Goal: Task Accomplishment & Management: Manage account settings

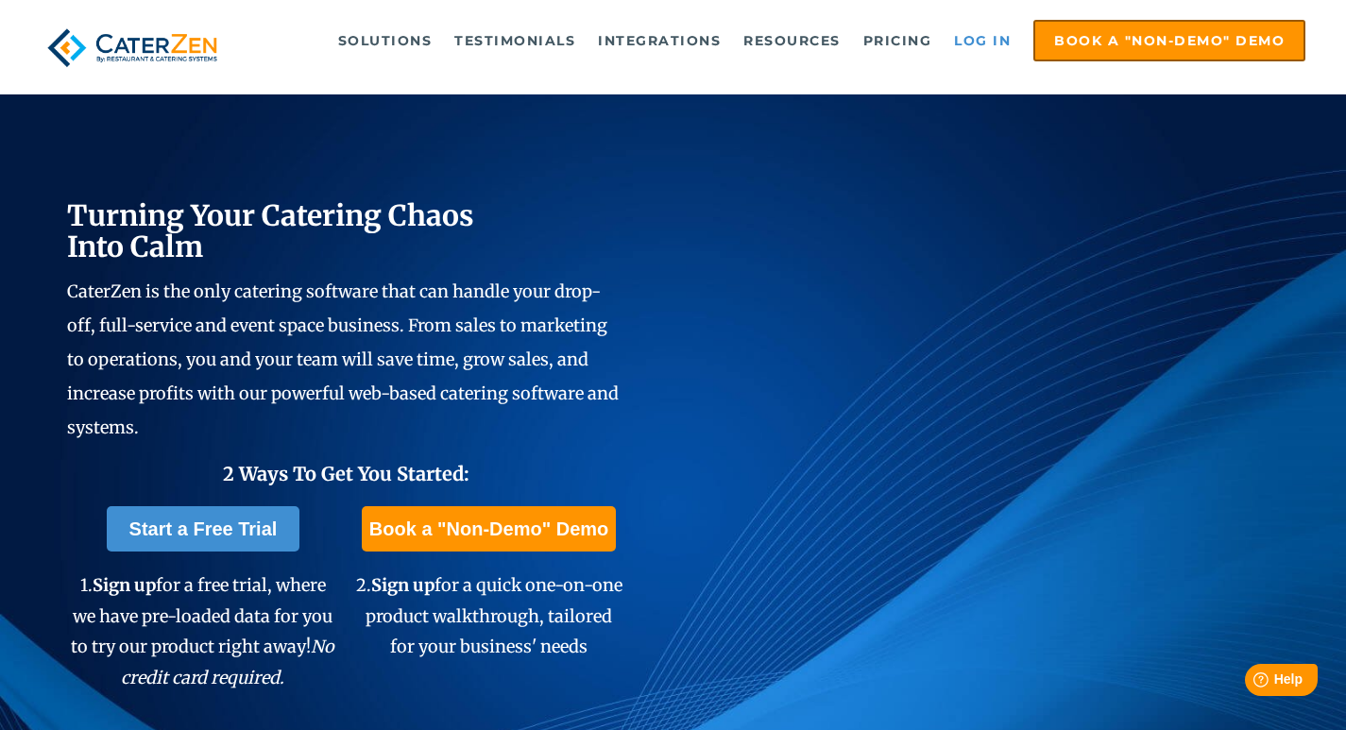
click at [986, 44] on link "Log in" at bounding box center [983, 41] width 76 height 38
click at [997, 38] on link "Log in" at bounding box center [983, 41] width 76 height 38
click at [995, 36] on link "Log in" at bounding box center [983, 41] width 76 height 38
